Goal: Information Seeking & Learning: Check status

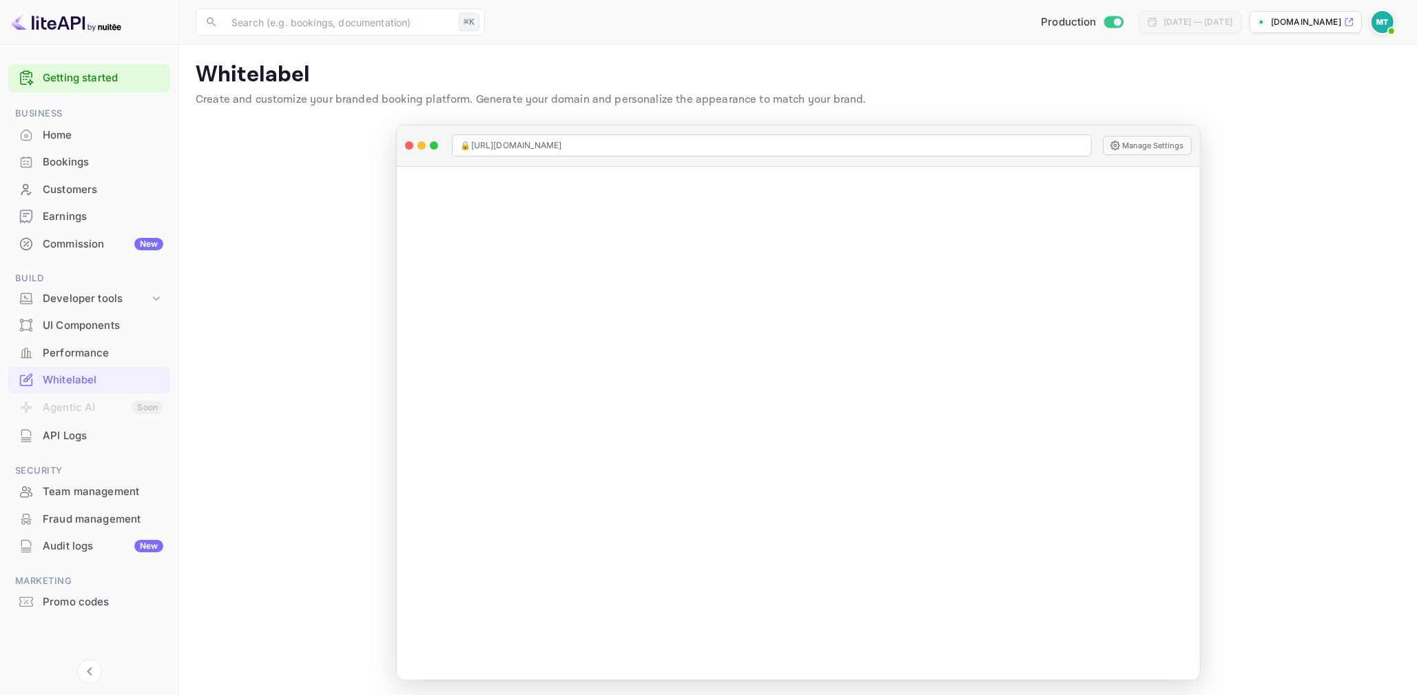
click at [92, 136] on div "Home" at bounding box center [103, 135] width 121 height 16
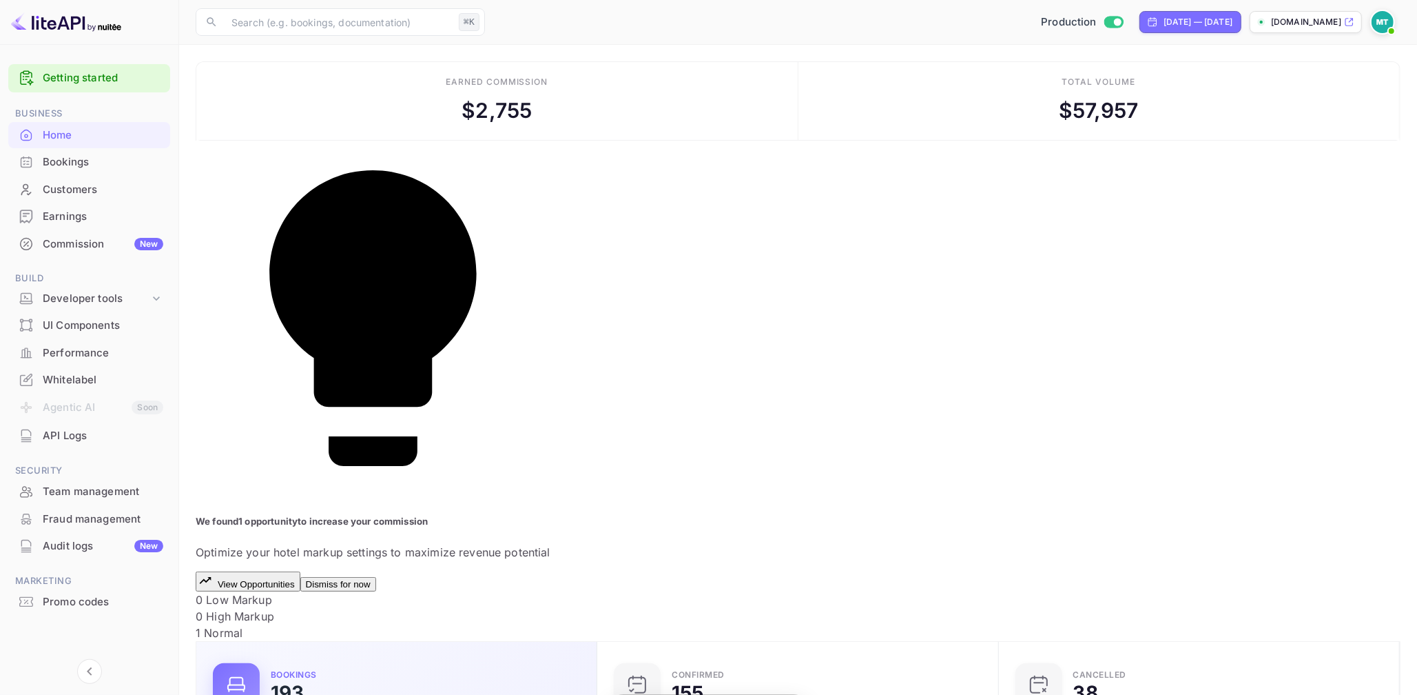
scroll to position [224, 393]
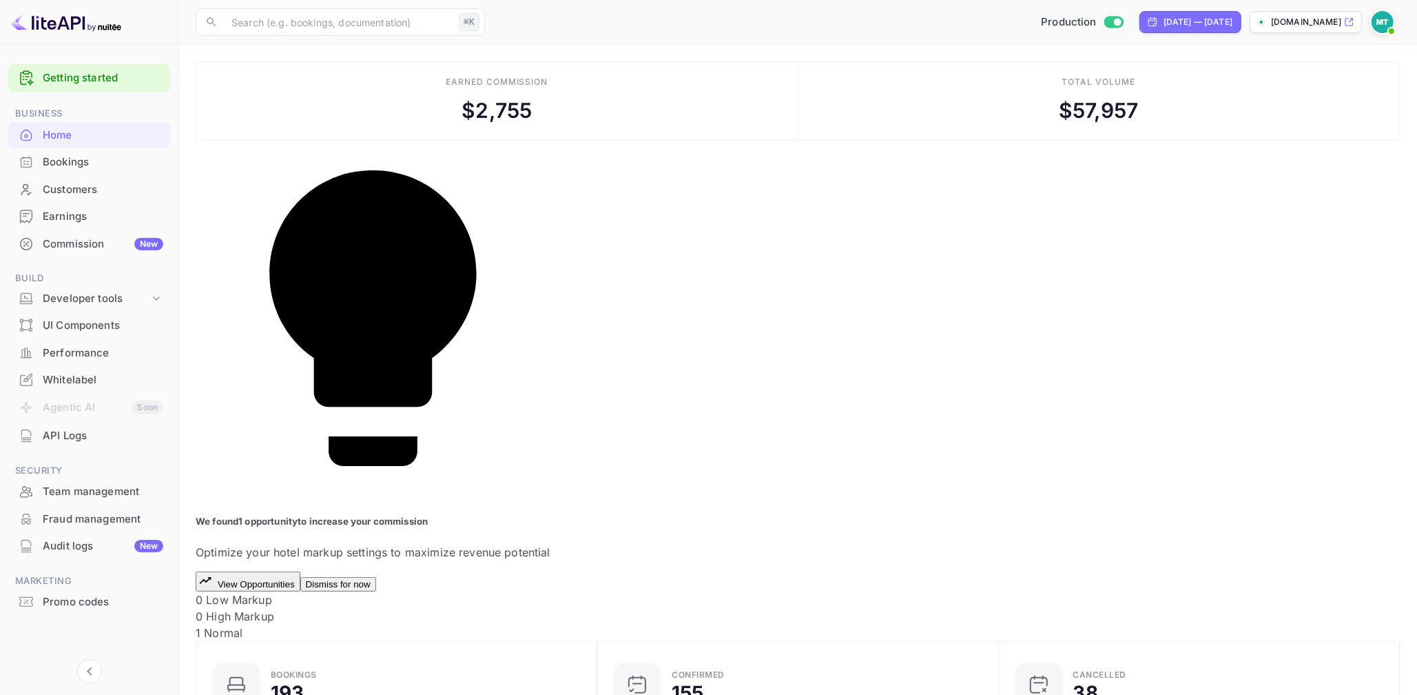
click at [376, 577] on button "Dismiss for now" at bounding box center [338, 584] width 76 height 14
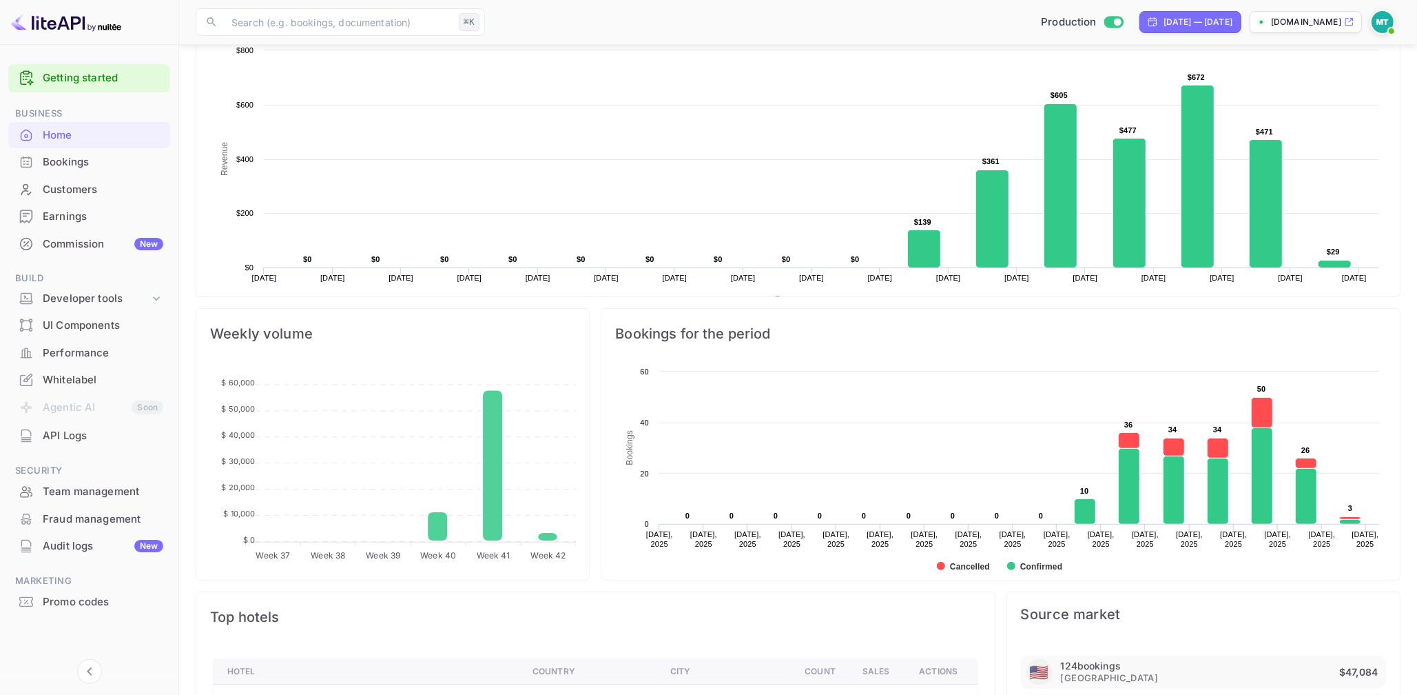
scroll to position [0, 0]
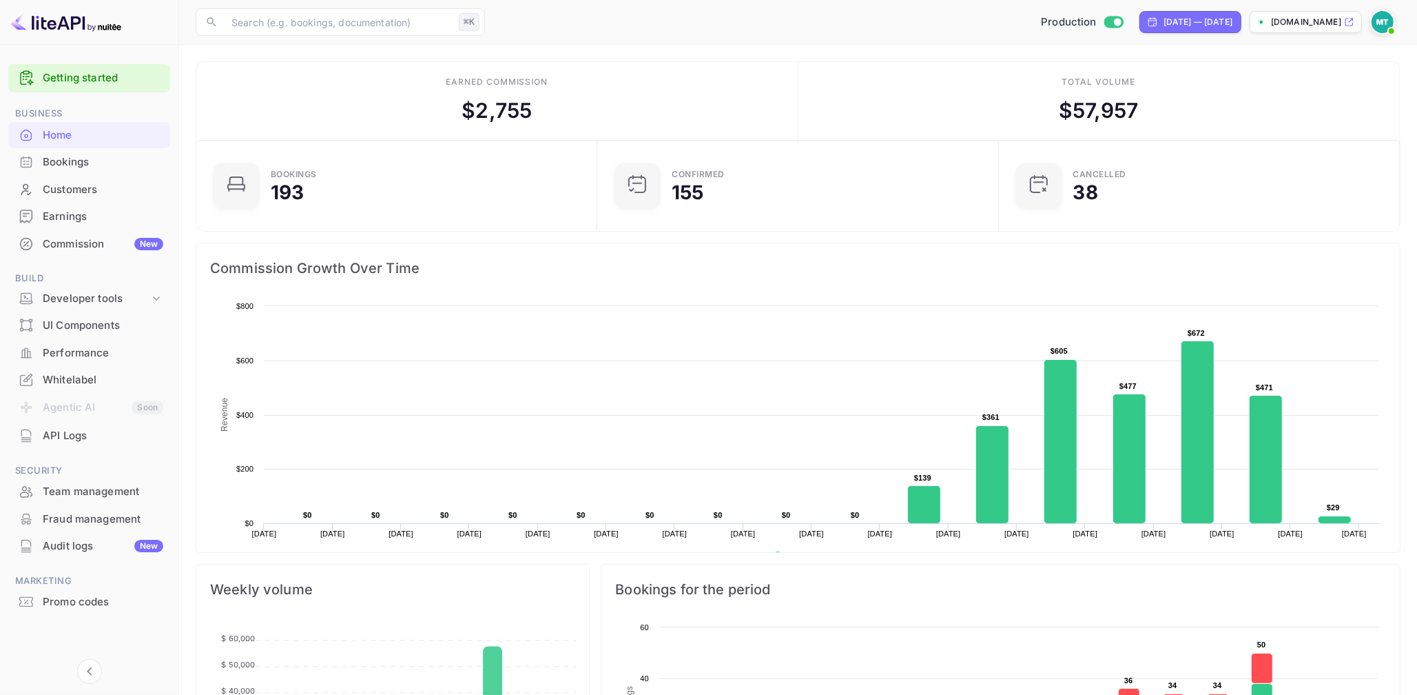
click at [63, 158] on div "Bookings" at bounding box center [103, 162] width 121 height 16
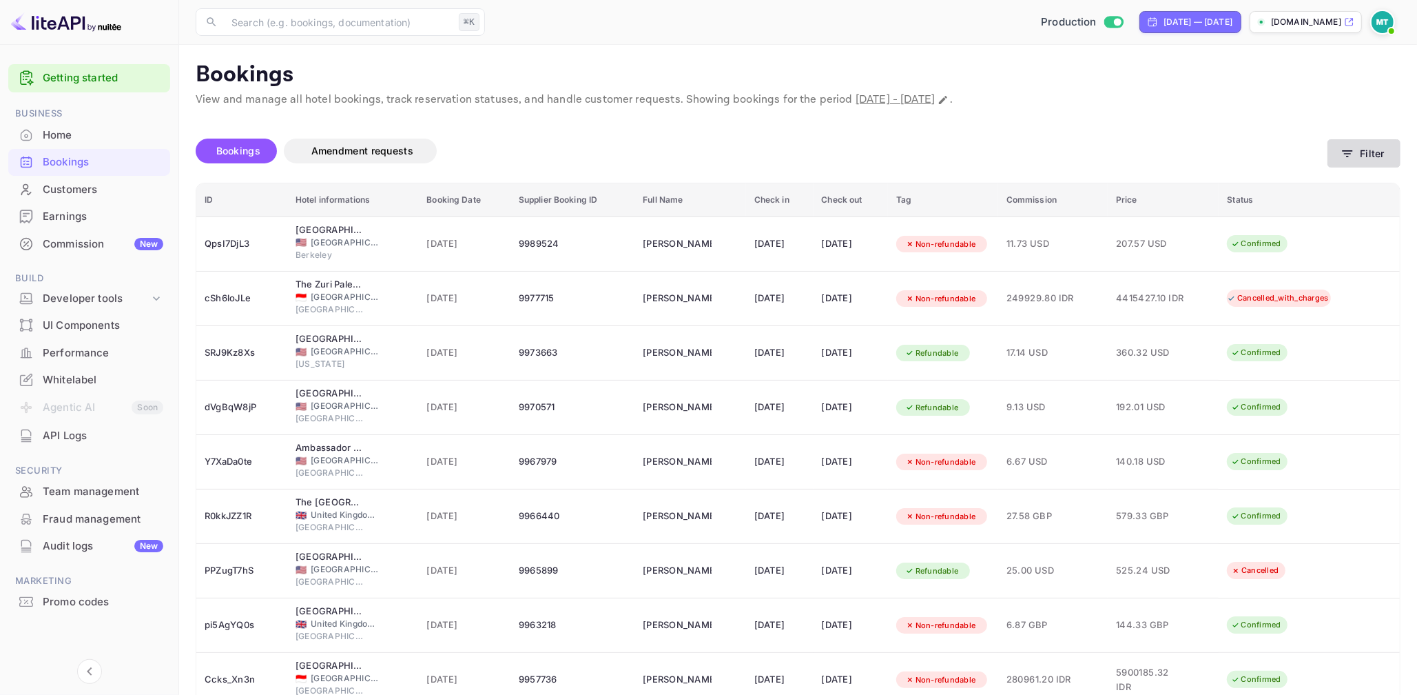
click at [1359, 151] on button "Filter" at bounding box center [1364, 153] width 73 height 28
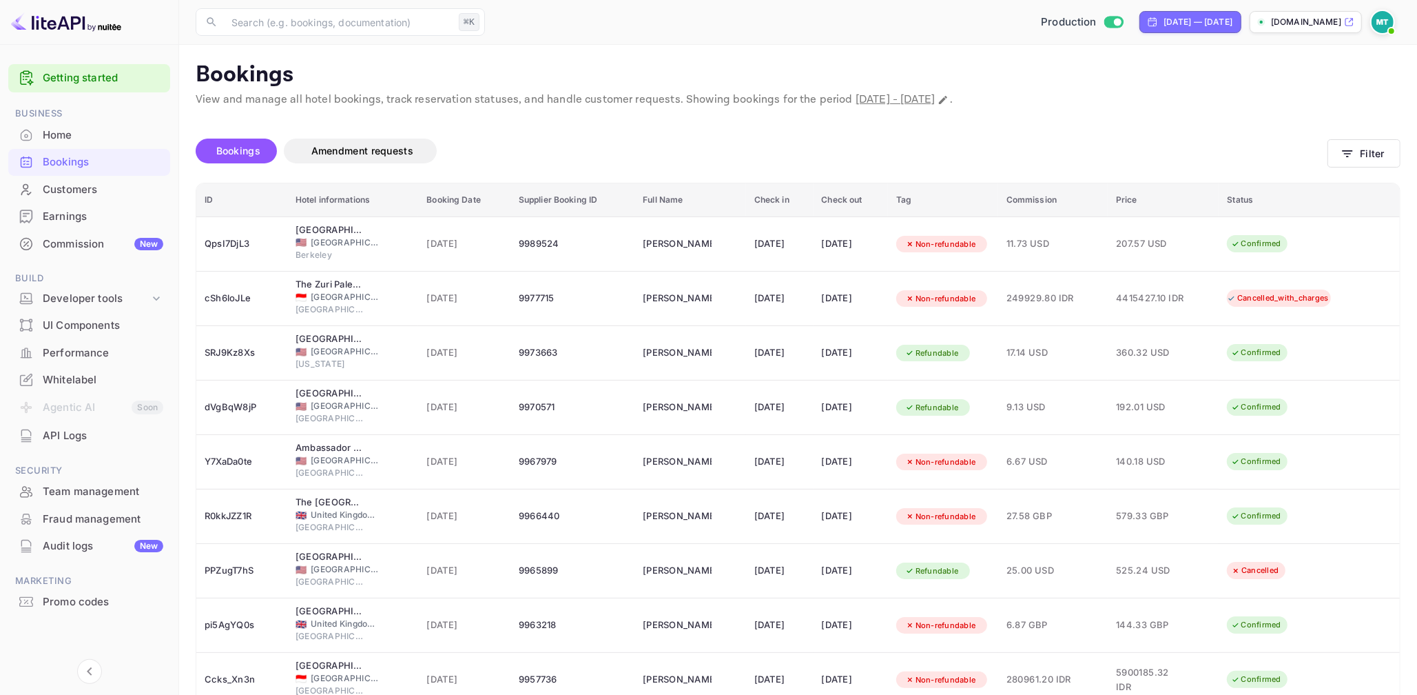
click at [80, 127] on div "Home" at bounding box center [103, 135] width 121 height 16
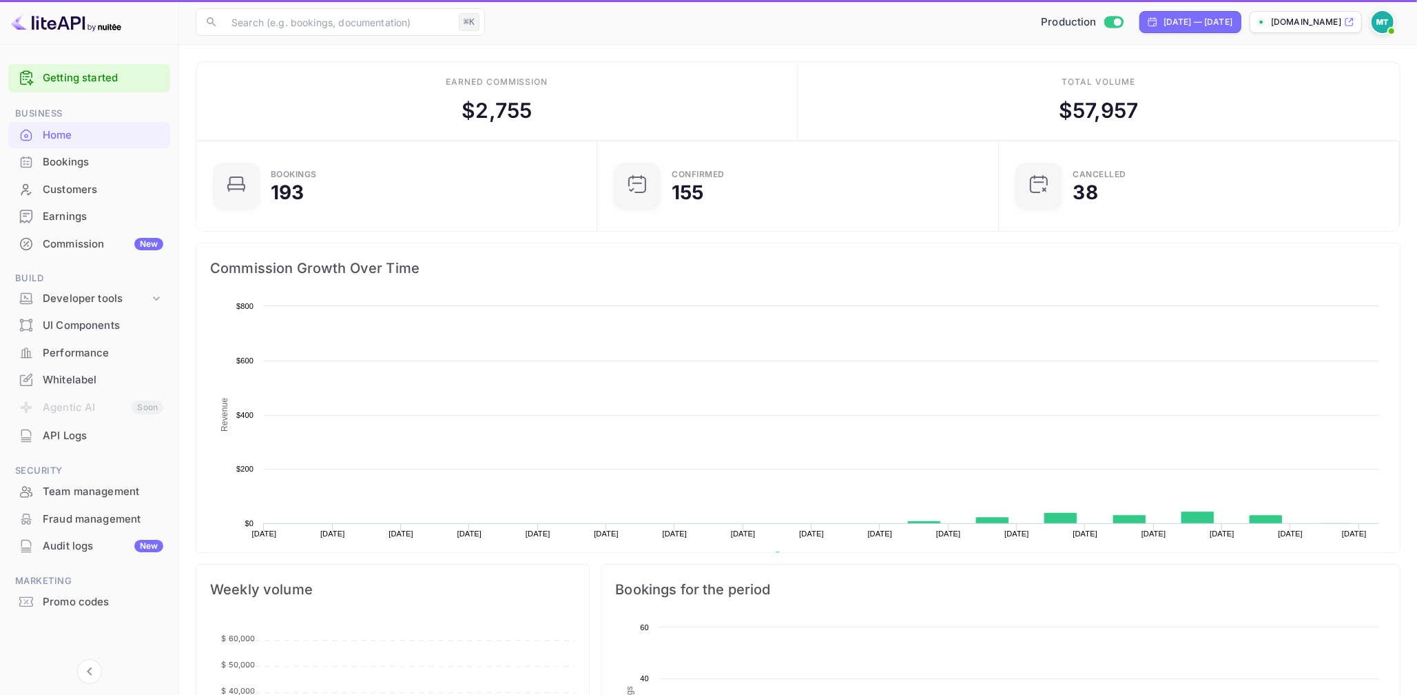
scroll to position [224, 393]
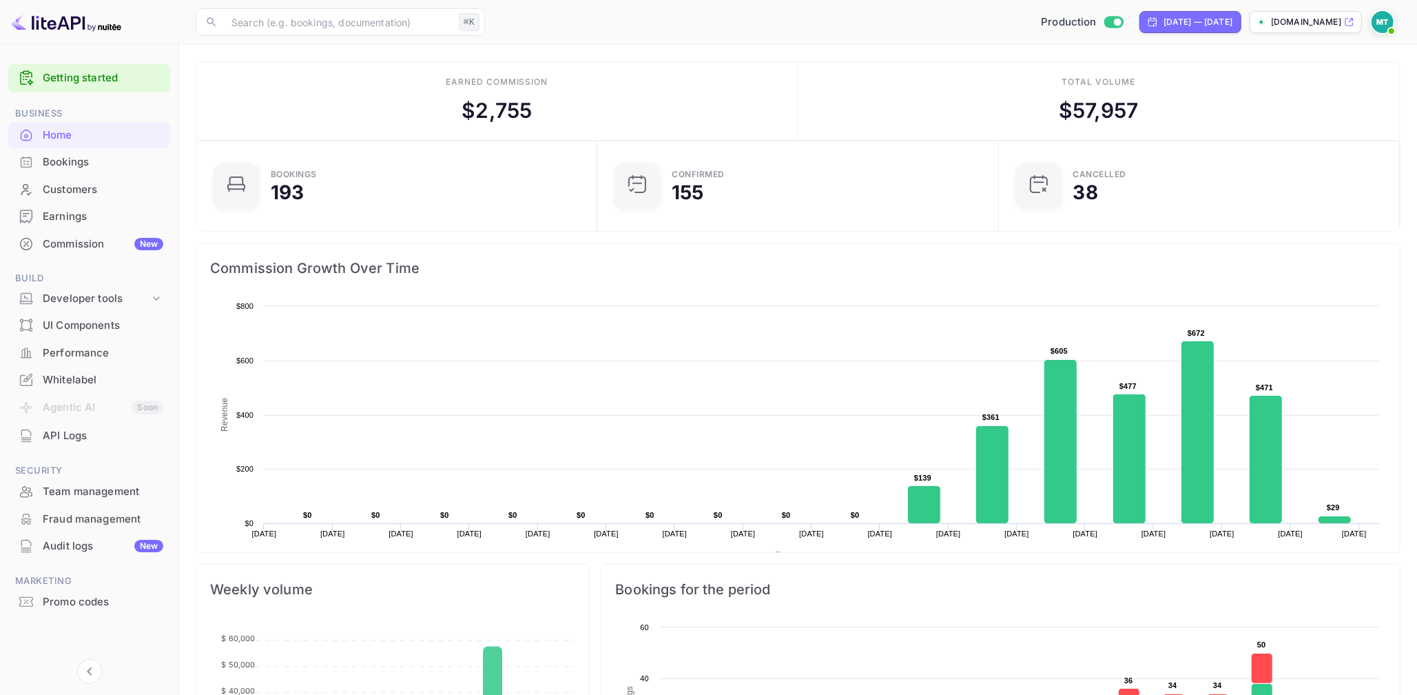
click at [77, 216] on div "Earnings" at bounding box center [103, 217] width 121 height 16
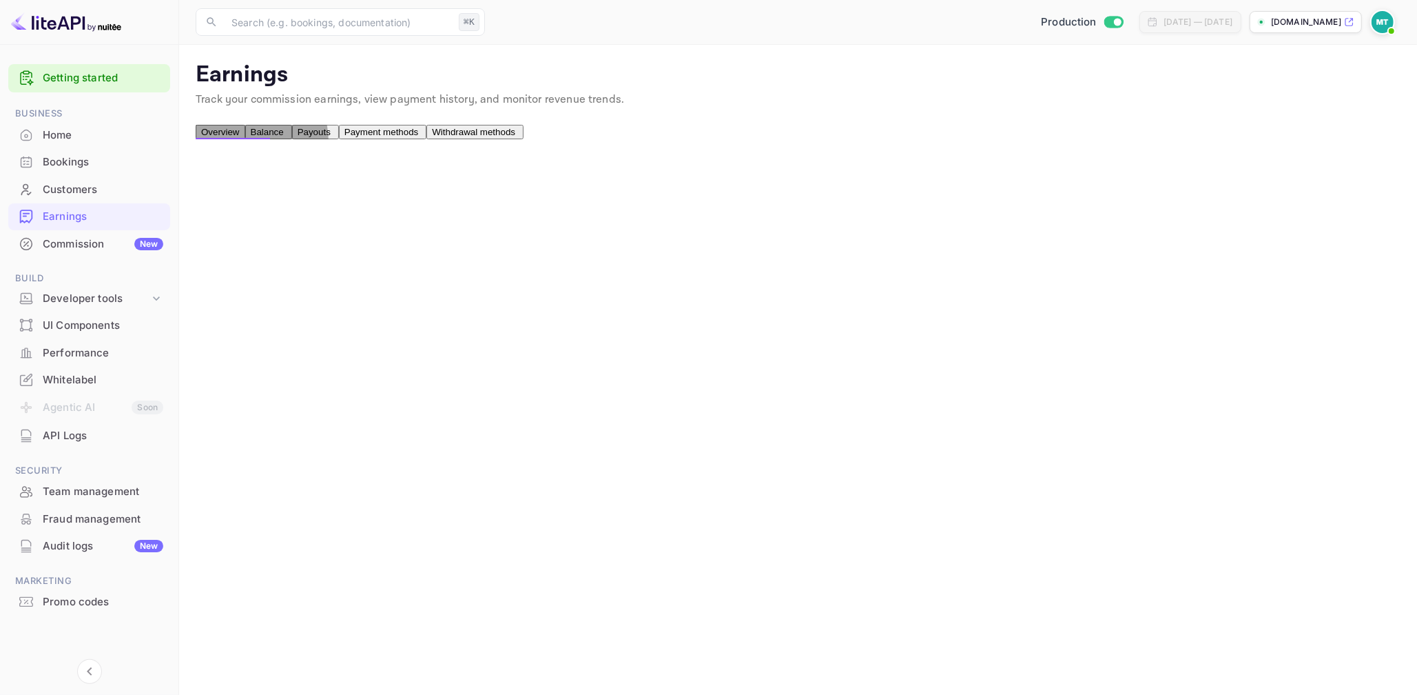
click at [515, 137] on span "Withdrawal methods" at bounding box center [473, 132] width 83 height 10
click at [418, 137] on span "Payment methods" at bounding box center [382, 132] width 74 height 10
click at [515, 137] on span "Withdrawal methods" at bounding box center [473, 132] width 83 height 10
click at [221, 137] on span "Overview" at bounding box center [220, 132] width 39 height 10
drag, startPoint x: 881, startPoint y: 334, endPoint x: 392, endPoint y: 123, distance: 532.4
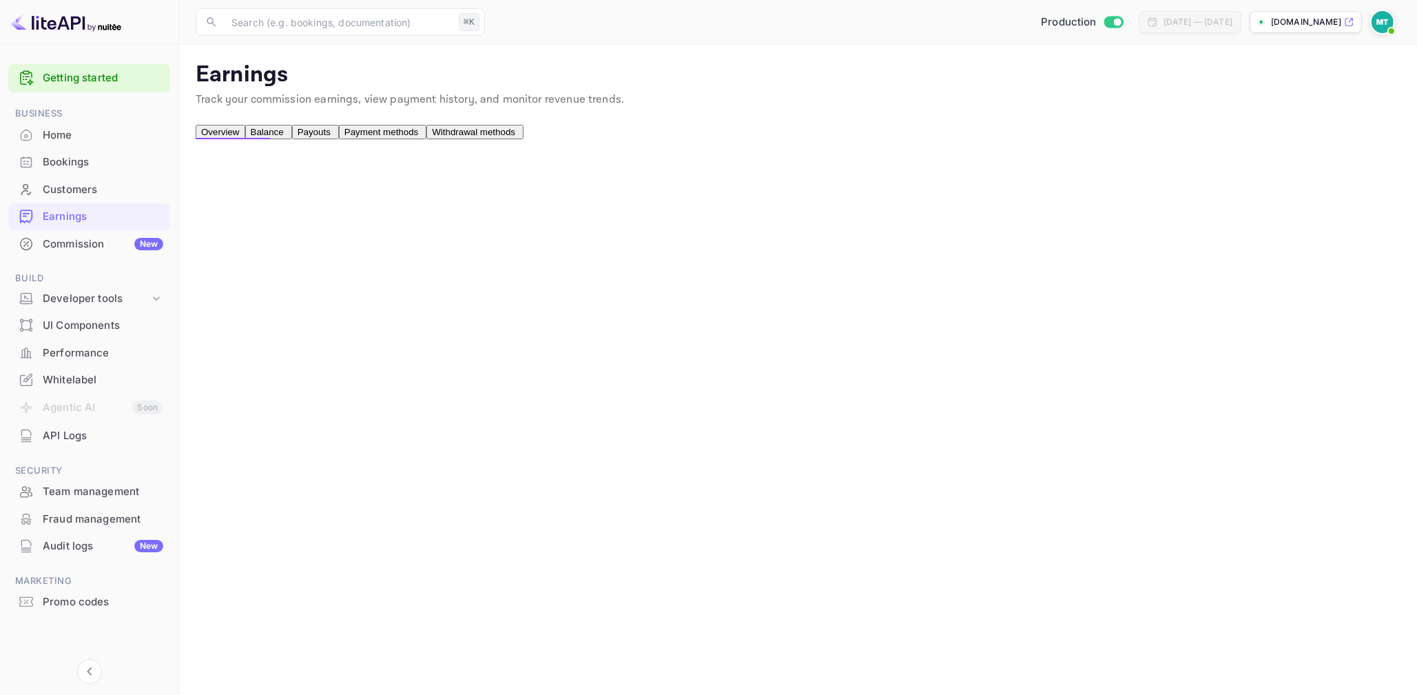
click at [284, 134] on span "Balance" at bounding box center [267, 132] width 33 height 10
click at [331, 137] on span "Payouts" at bounding box center [314, 132] width 33 height 10
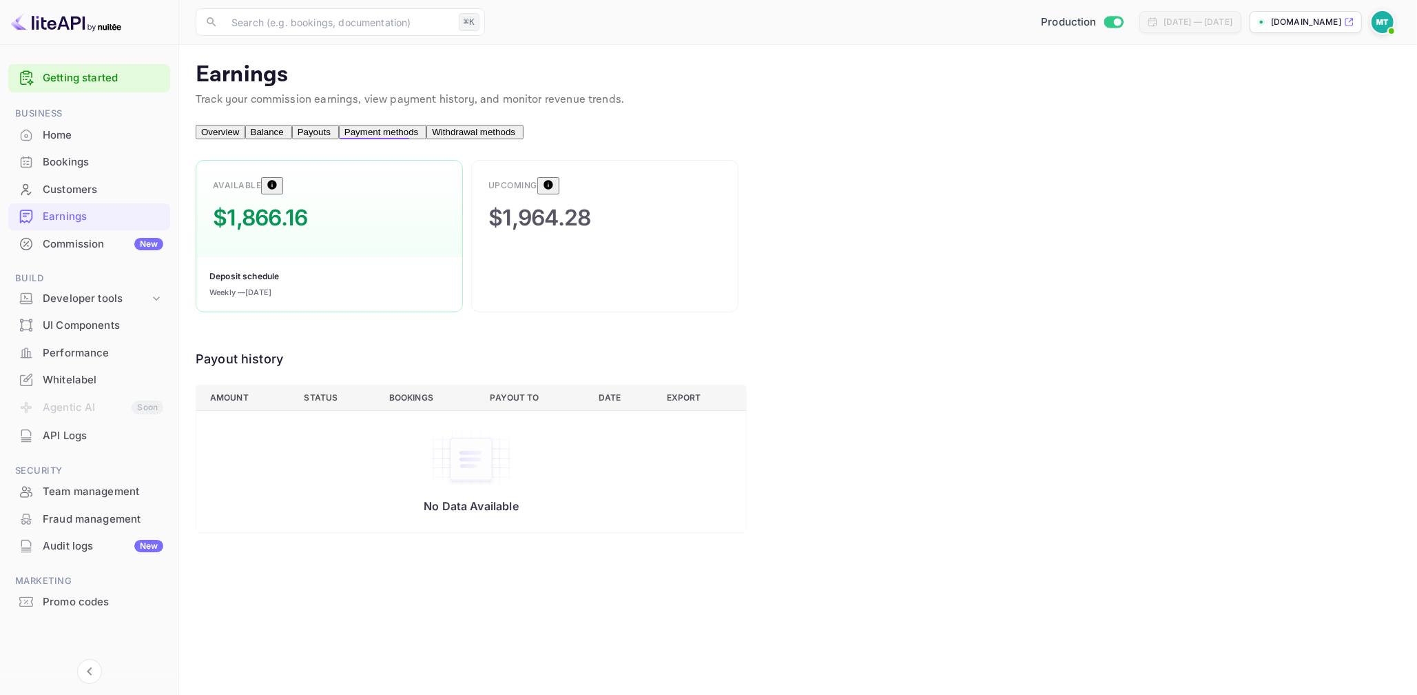
click at [856, 245] on div "Available $1,866.16 Deposit schedule Weekly — [DATE] Upcoming $1,964.28 Payout …" at bounding box center [798, 346] width 1205 height 373
click at [418, 137] on span "Payment methods" at bounding box center [382, 132] width 74 height 10
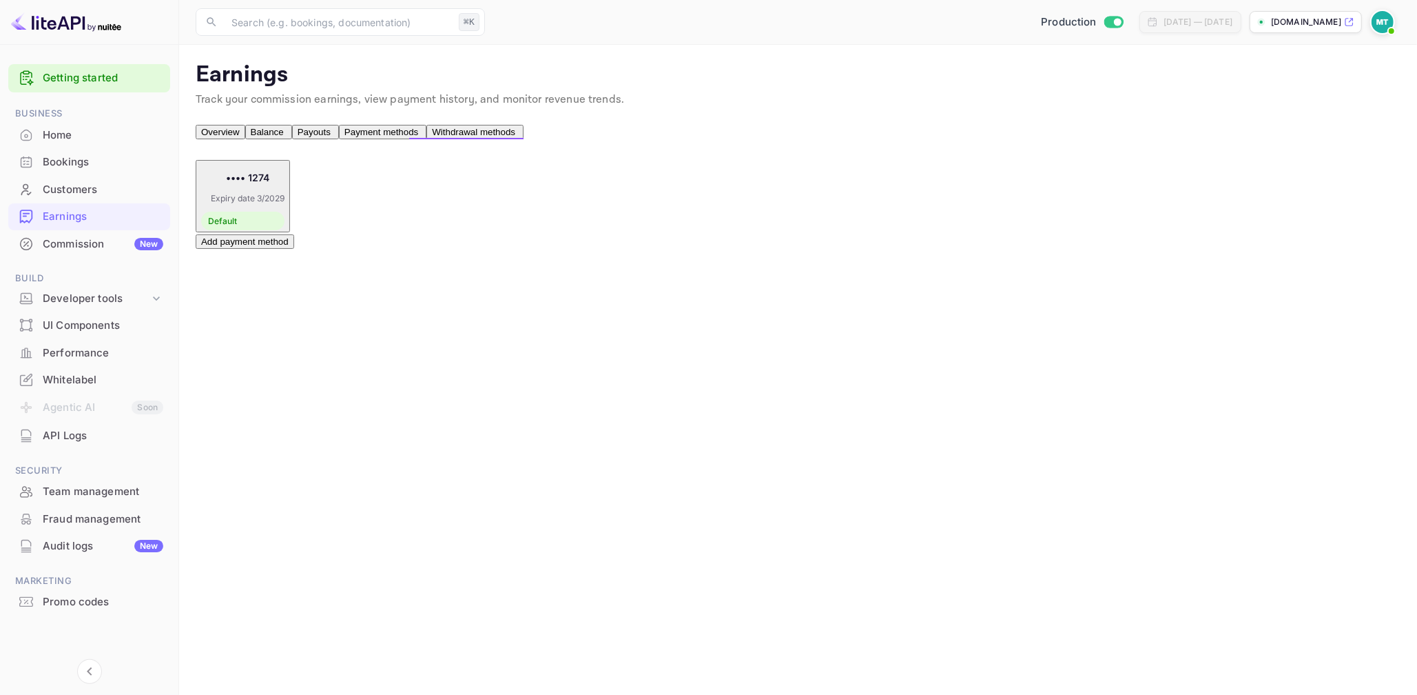
click at [515, 137] on span "Withdrawal methods" at bounding box center [473, 132] width 83 height 10
click at [823, 302] on main "Earnings Track your commission earnings, view payment history, and monitor reve…" at bounding box center [798, 370] width 1238 height 650
click at [736, 330] on main "Earnings Track your commission earnings, view payment history, and monitor reve…" at bounding box center [798, 370] width 1238 height 650
